Goal: Navigation & Orientation: Understand site structure

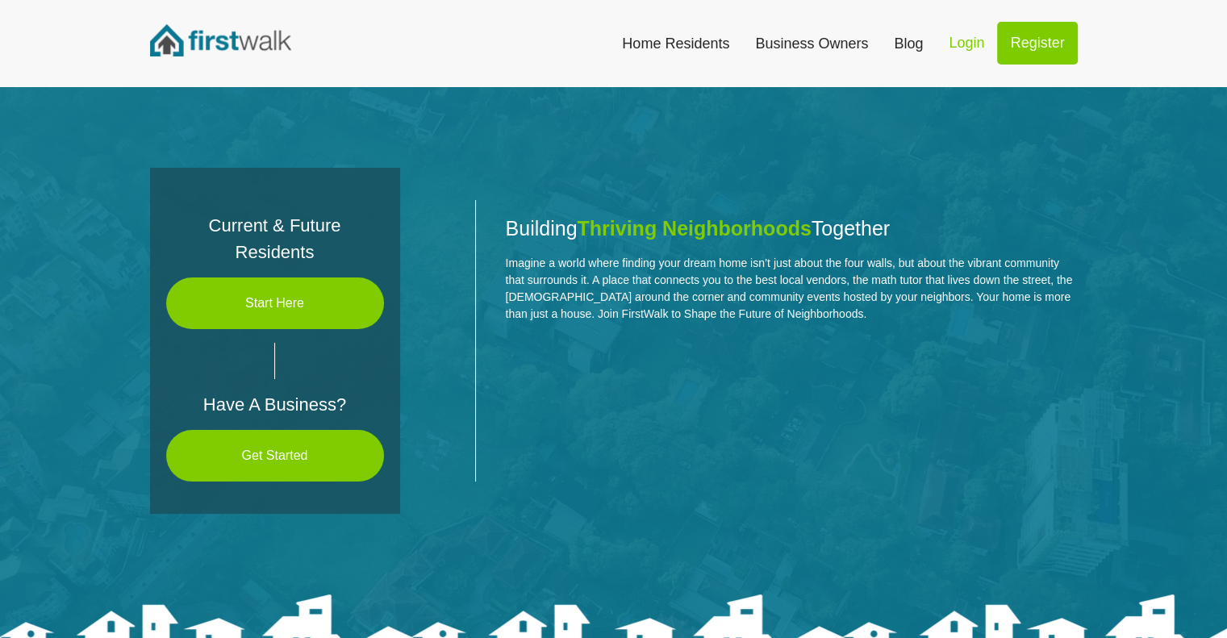
click at [709, 46] on link "Home Residents" at bounding box center [675, 43] width 133 height 35
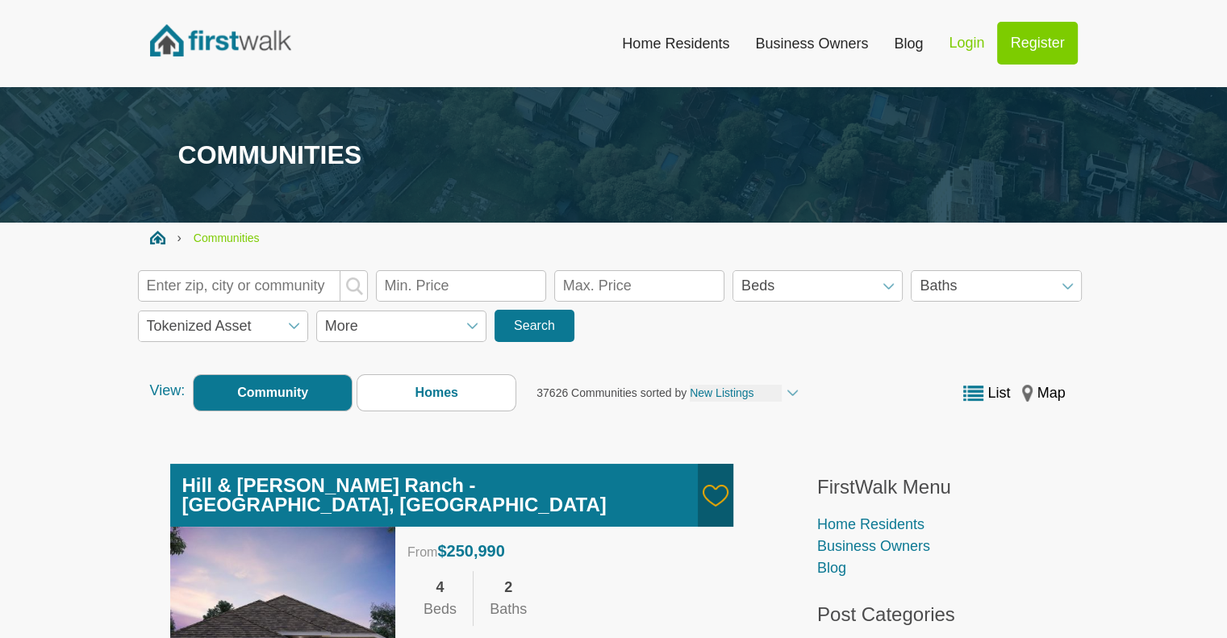
click at [816, 44] on link "Business Owners" at bounding box center [811, 43] width 139 height 35
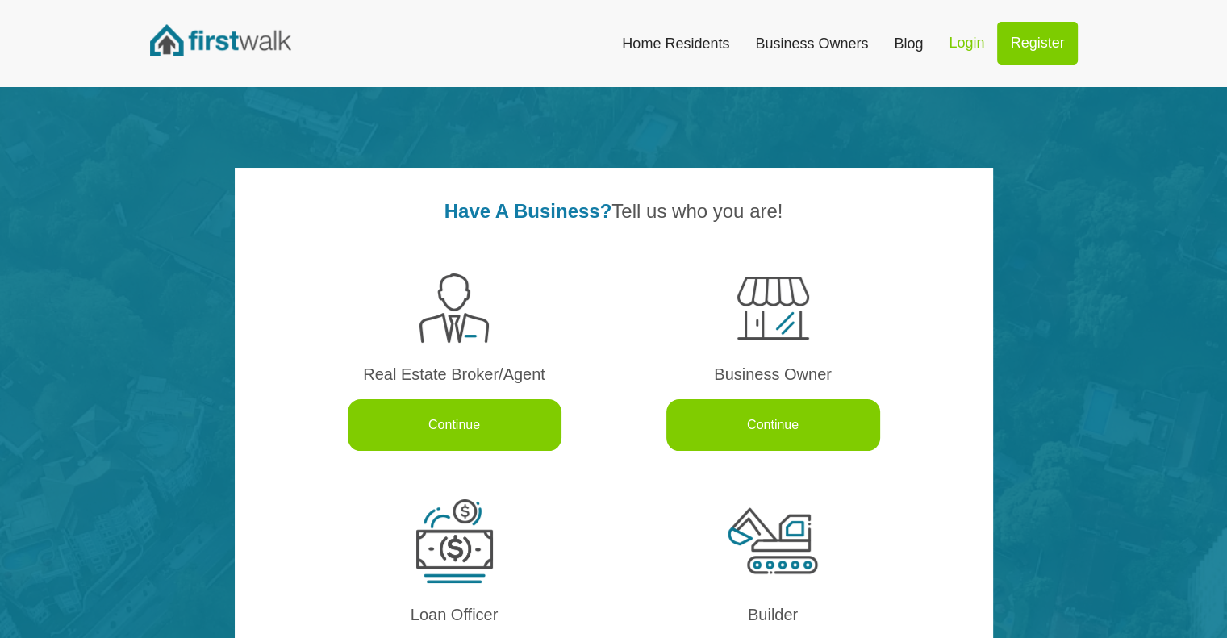
click at [908, 39] on link "Blog" at bounding box center [908, 43] width 55 height 35
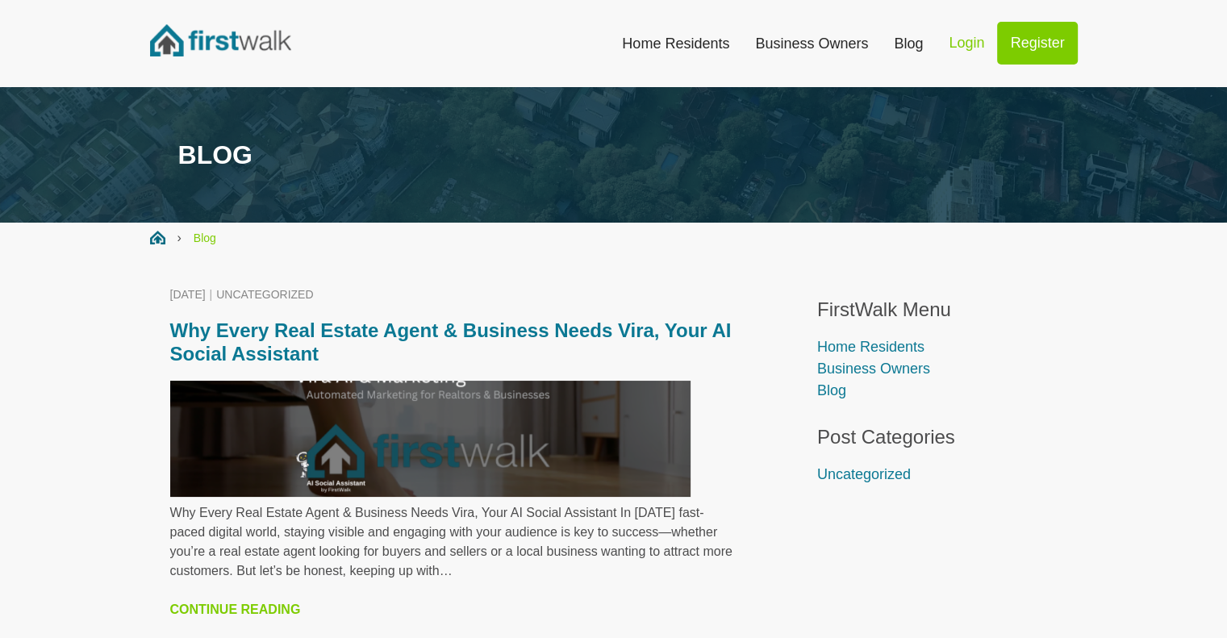
click at [669, 46] on link "Home Residents" at bounding box center [675, 43] width 133 height 35
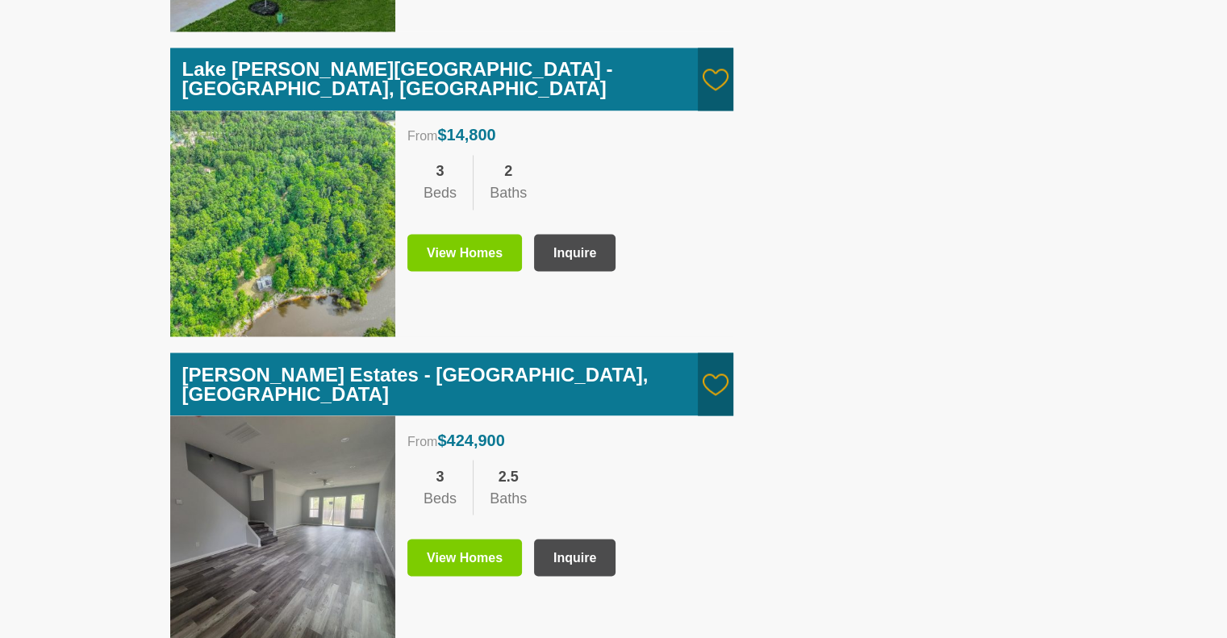
scroll to position [2857, 0]
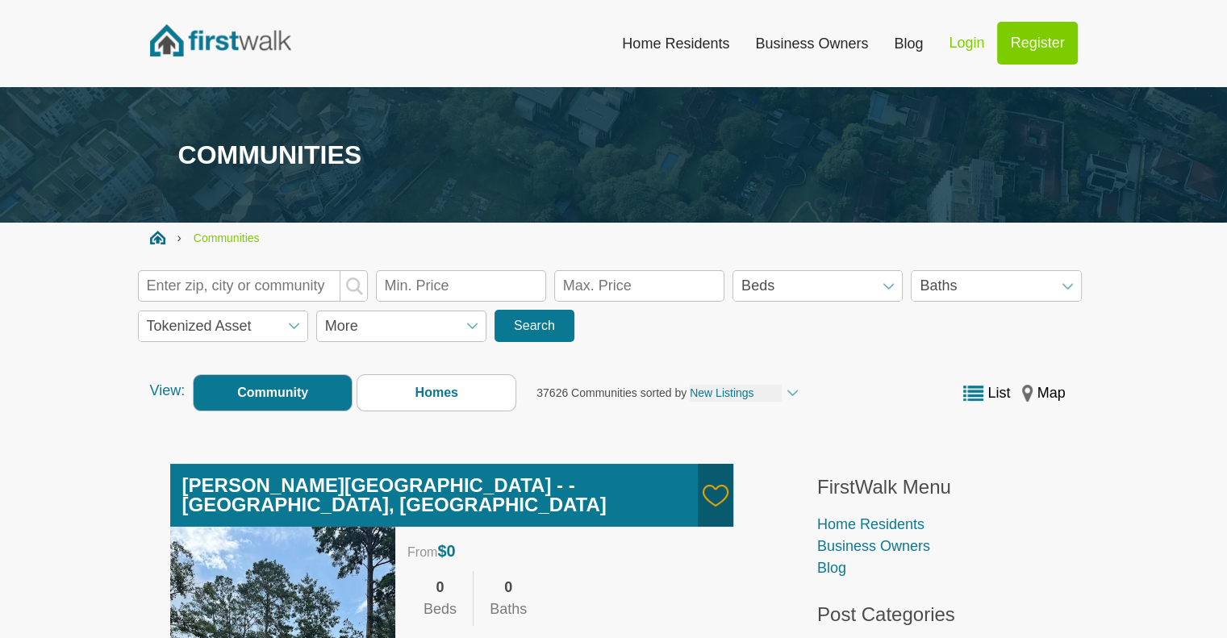
click at [258, 295] on input "text" at bounding box center [253, 285] width 230 height 31
click at [254, 44] on img at bounding box center [220, 40] width 141 height 32
